Goal: Entertainment & Leisure: Consume media (video, audio)

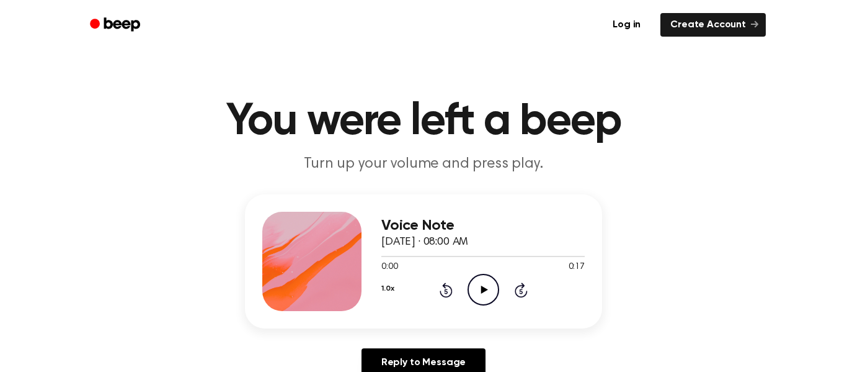
click at [482, 289] on icon at bounding box center [484, 289] width 7 height 8
click at [480, 284] on icon "Play Audio" at bounding box center [484, 290] width 32 height 32
click at [481, 287] on icon at bounding box center [484, 289] width 7 height 8
click at [484, 291] on icon at bounding box center [484, 289] width 7 height 8
click at [485, 284] on icon "Play Audio" at bounding box center [484, 290] width 32 height 32
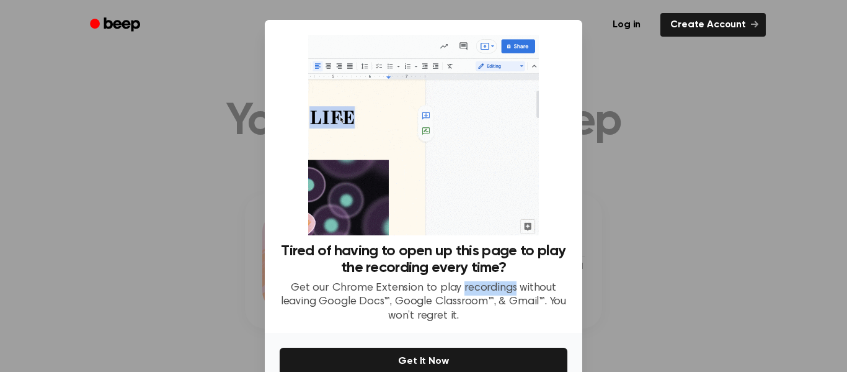
click at [485, 284] on p "Get our Chrome Extension to play recordings without leaving Google Docs™, Googl…" at bounding box center [424, 302] width 288 height 42
click at [171, 243] on div at bounding box center [423, 186] width 847 height 372
click at [197, 233] on div at bounding box center [423, 186] width 847 height 372
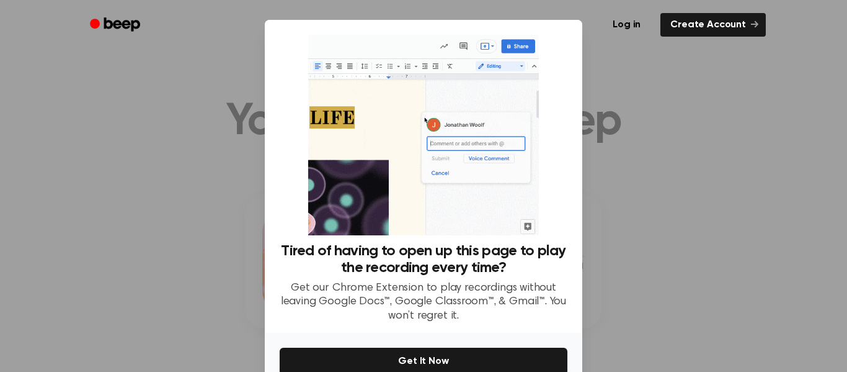
click at [197, 233] on div at bounding box center [423, 186] width 847 height 372
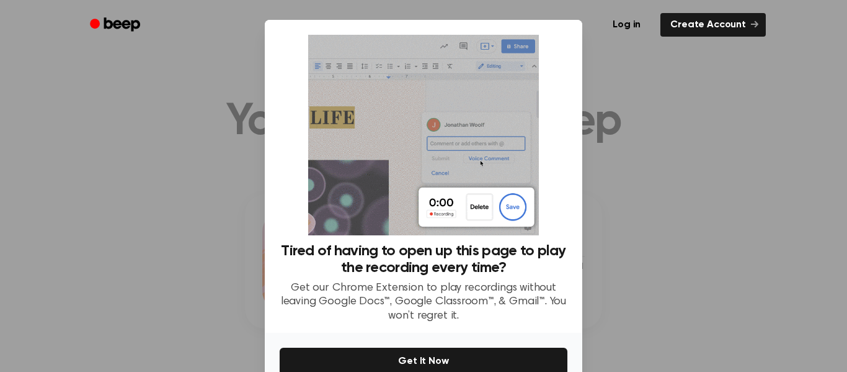
click at [197, 233] on div at bounding box center [423, 186] width 847 height 372
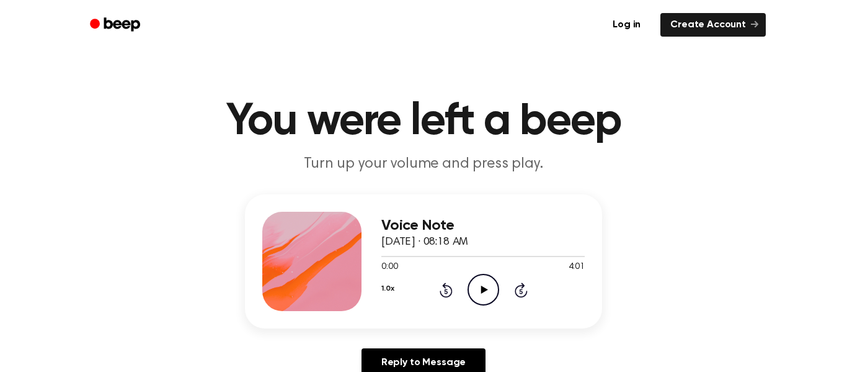
click at [484, 293] on icon "Play Audio" at bounding box center [484, 290] width 32 height 32
click at [484, 293] on icon "Pause Audio" at bounding box center [484, 290] width 32 height 32
click at [484, 293] on icon "Play Audio" at bounding box center [484, 290] width 32 height 32
click at [476, 293] on icon "Pause Audio" at bounding box center [484, 290] width 32 height 32
click at [419, 257] on div at bounding box center [483, 256] width 203 height 10
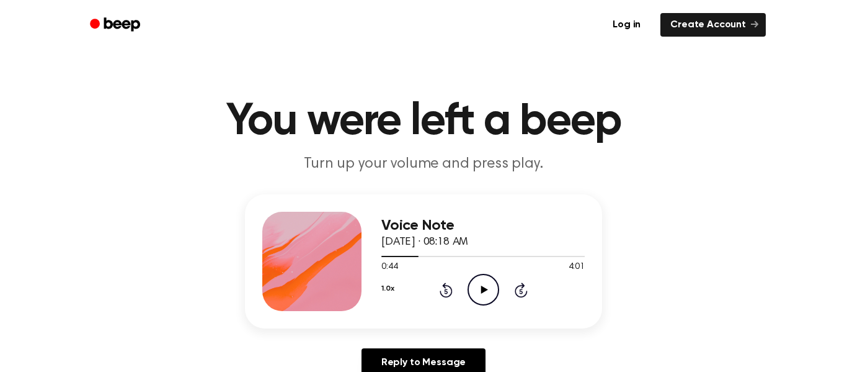
click at [493, 288] on icon "Play Audio" at bounding box center [484, 290] width 32 height 32
click at [488, 292] on icon "Pause Audio" at bounding box center [484, 290] width 32 height 32
drag, startPoint x: 460, startPoint y: 258, endPoint x: 490, endPoint y: 258, distance: 30.4
click at [490, 258] on div at bounding box center [483, 256] width 203 height 10
click at [504, 256] on div at bounding box center [483, 256] width 203 height 1
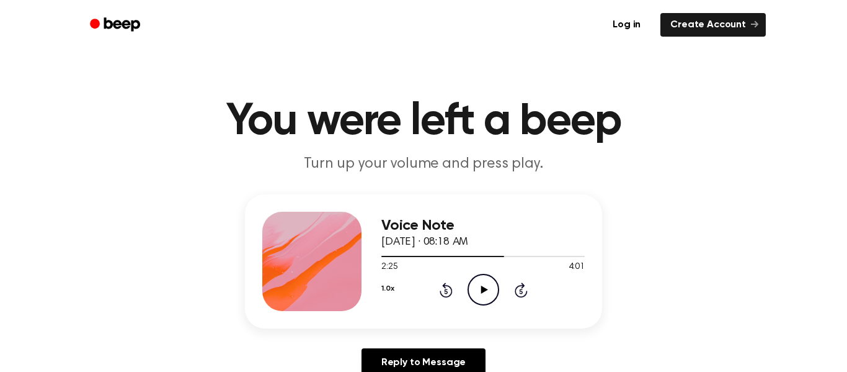
click at [483, 288] on icon at bounding box center [484, 289] width 7 height 8
click at [483, 284] on icon "Pause Audio" at bounding box center [484, 290] width 32 height 32
click at [483, 284] on icon "Play Audio" at bounding box center [484, 290] width 32 height 32
